Goal: Task Accomplishment & Management: Manage account settings

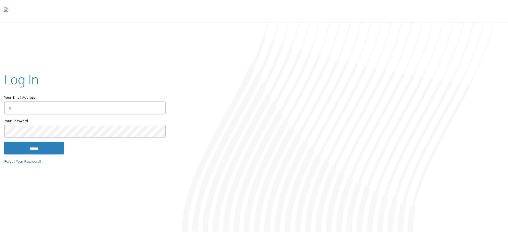
type input "**********"
click at [36, 150] on input "******" at bounding box center [34, 148] width 60 height 13
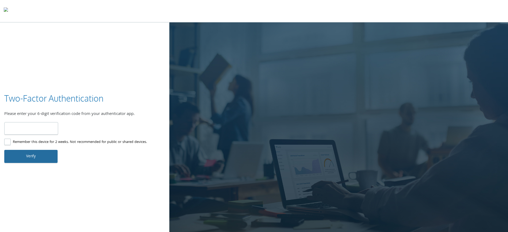
click at [30, 158] on button "Verify" at bounding box center [30, 156] width 53 height 13
